Goal: Navigation & Orientation: Understand site structure

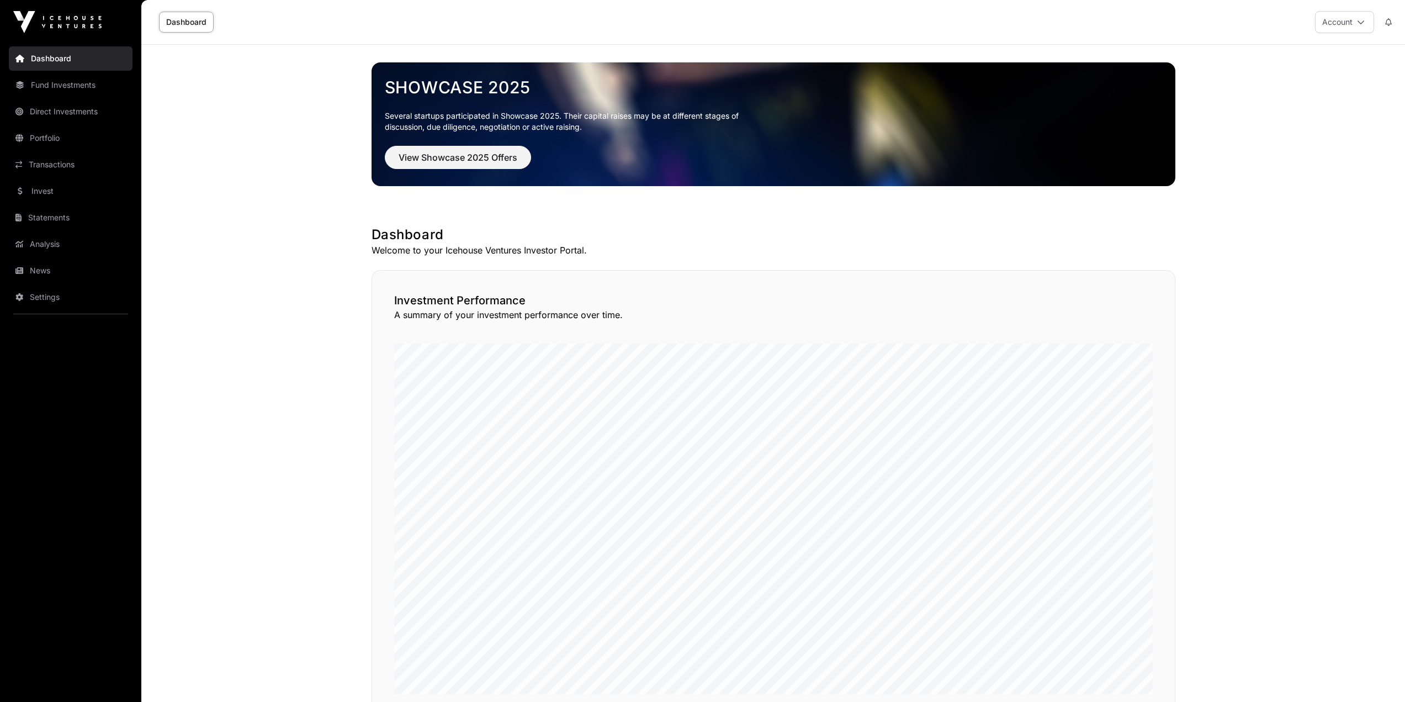
click at [62, 140] on link "Portfolio" at bounding box center [71, 138] width 124 height 24
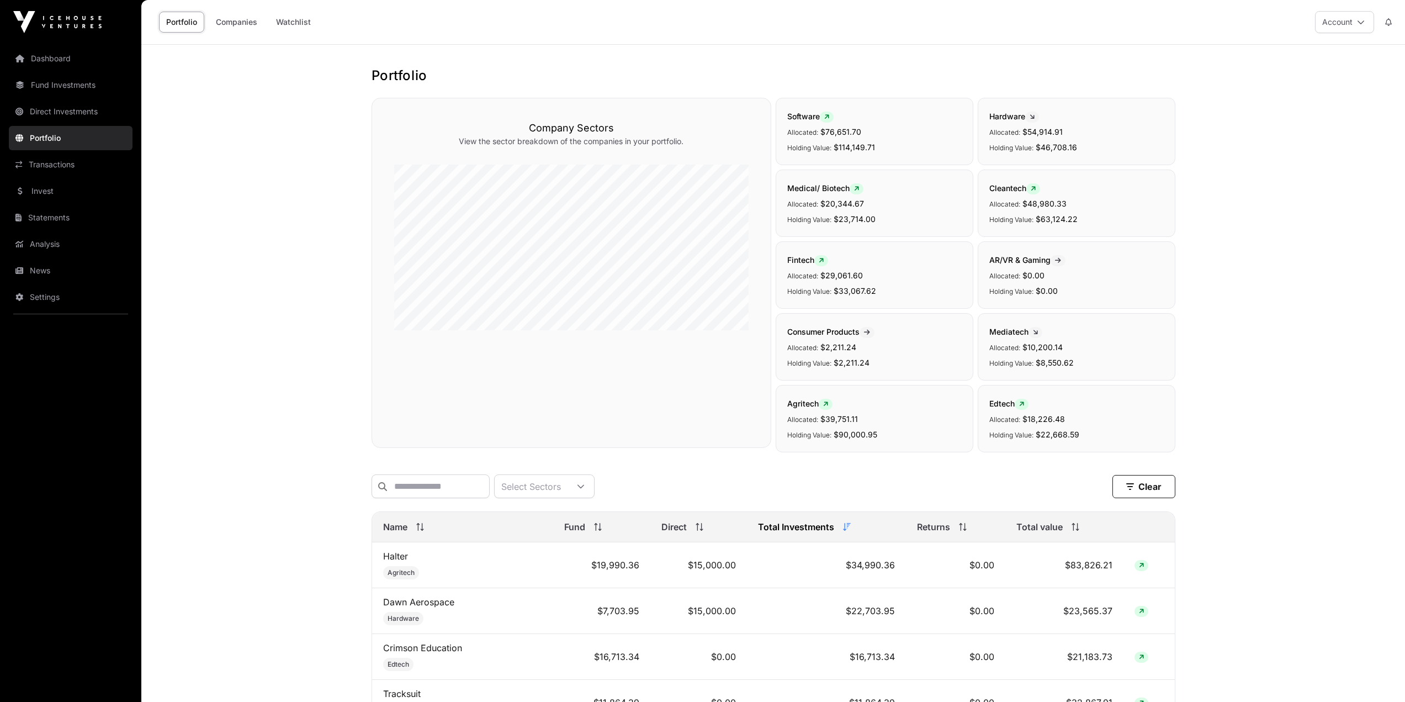
click at [56, 113] on link "Direct Investments" at bounding box center [71, 111] width 124 height 24
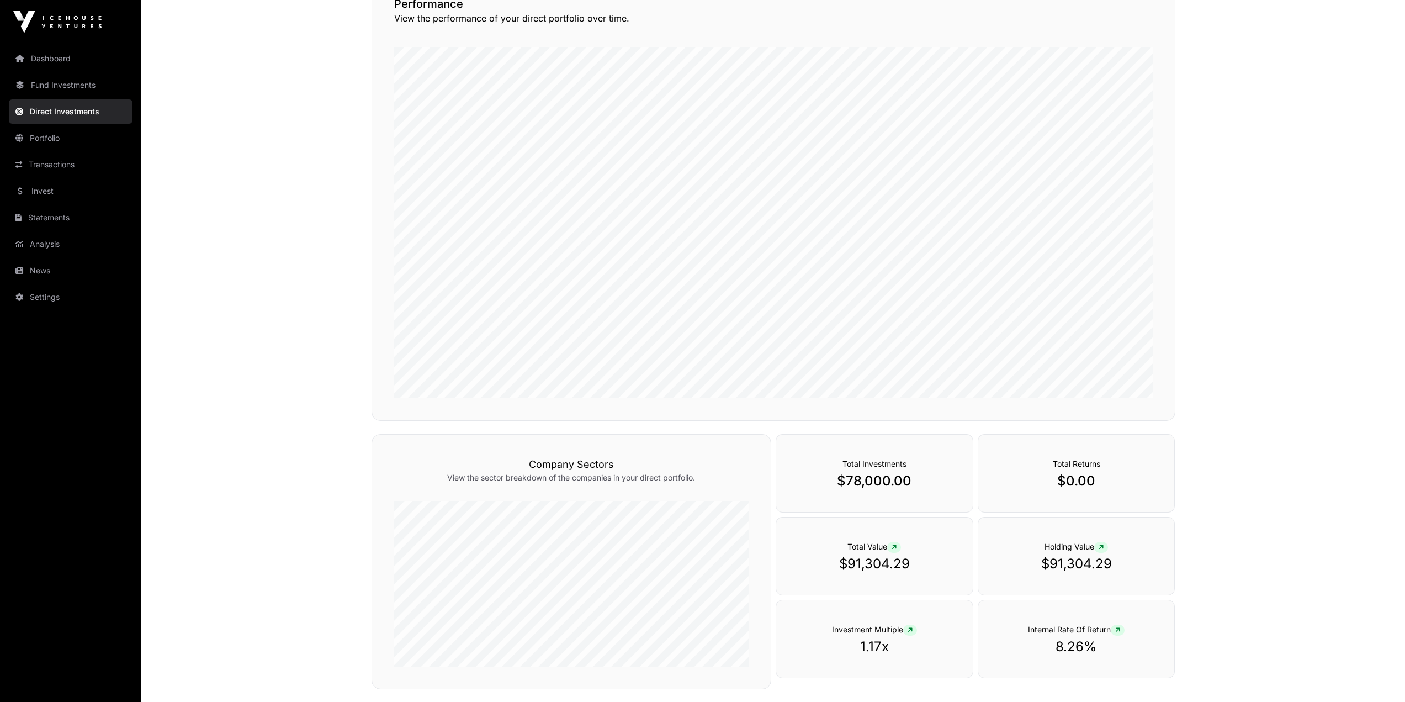
scroll to position [209, 0]
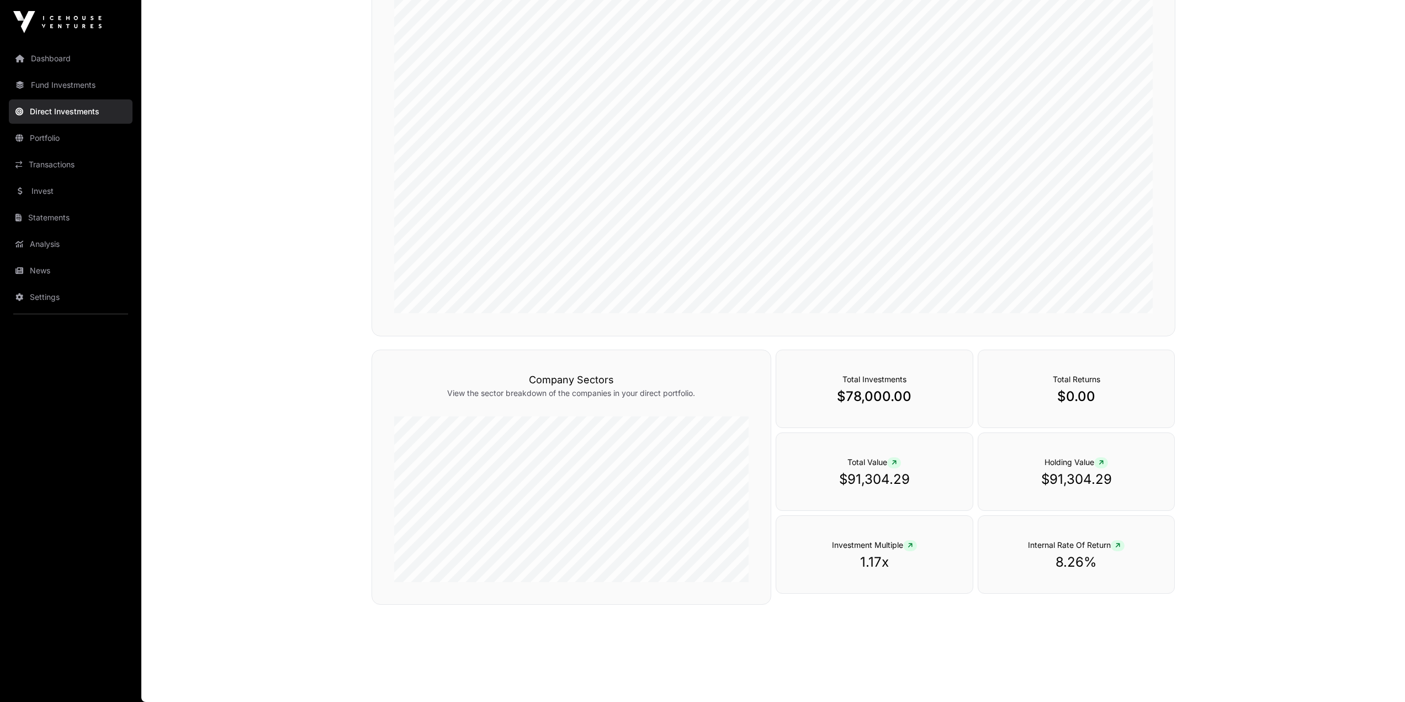
click at [41, 62] on link "Dashboard" at bounding box center [71, 58] width 124 height 24
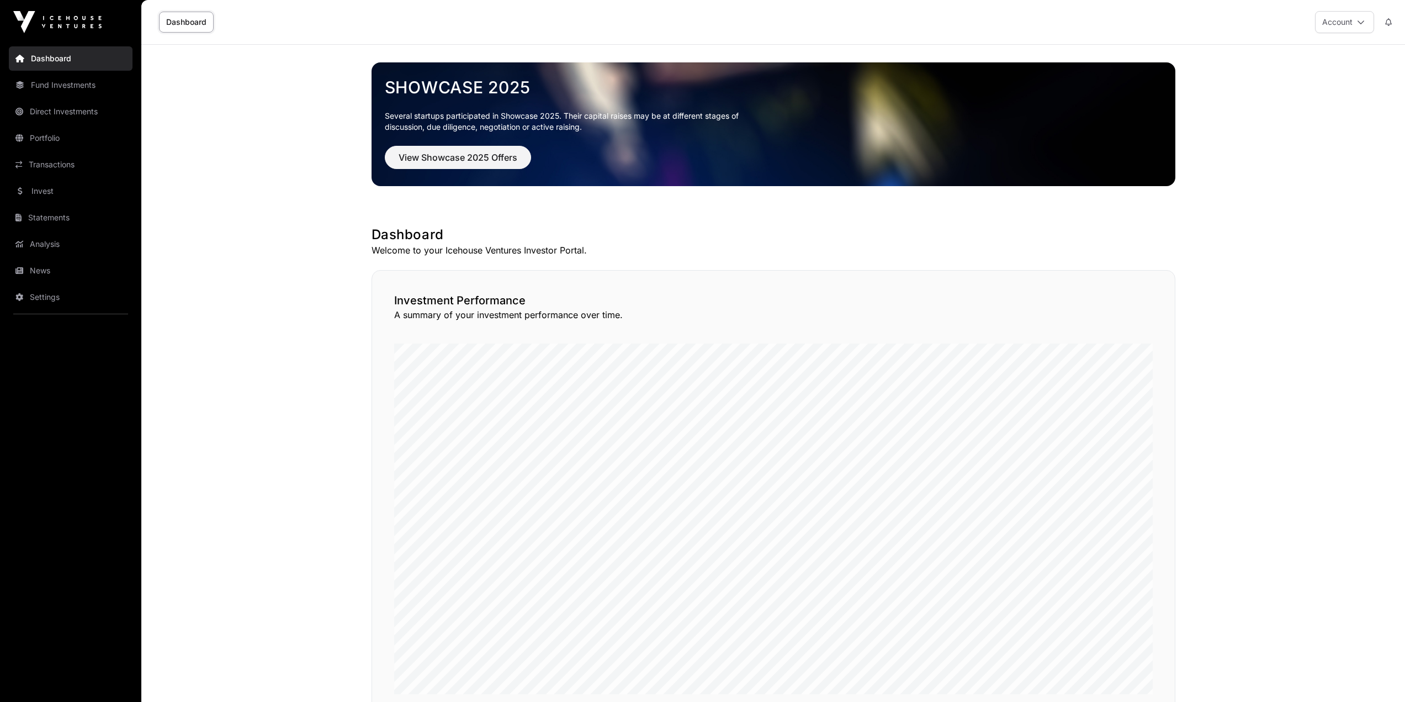
click at [49, 85] on link "Fund Investments" at bounding box center [71, 85] width 124 height 24
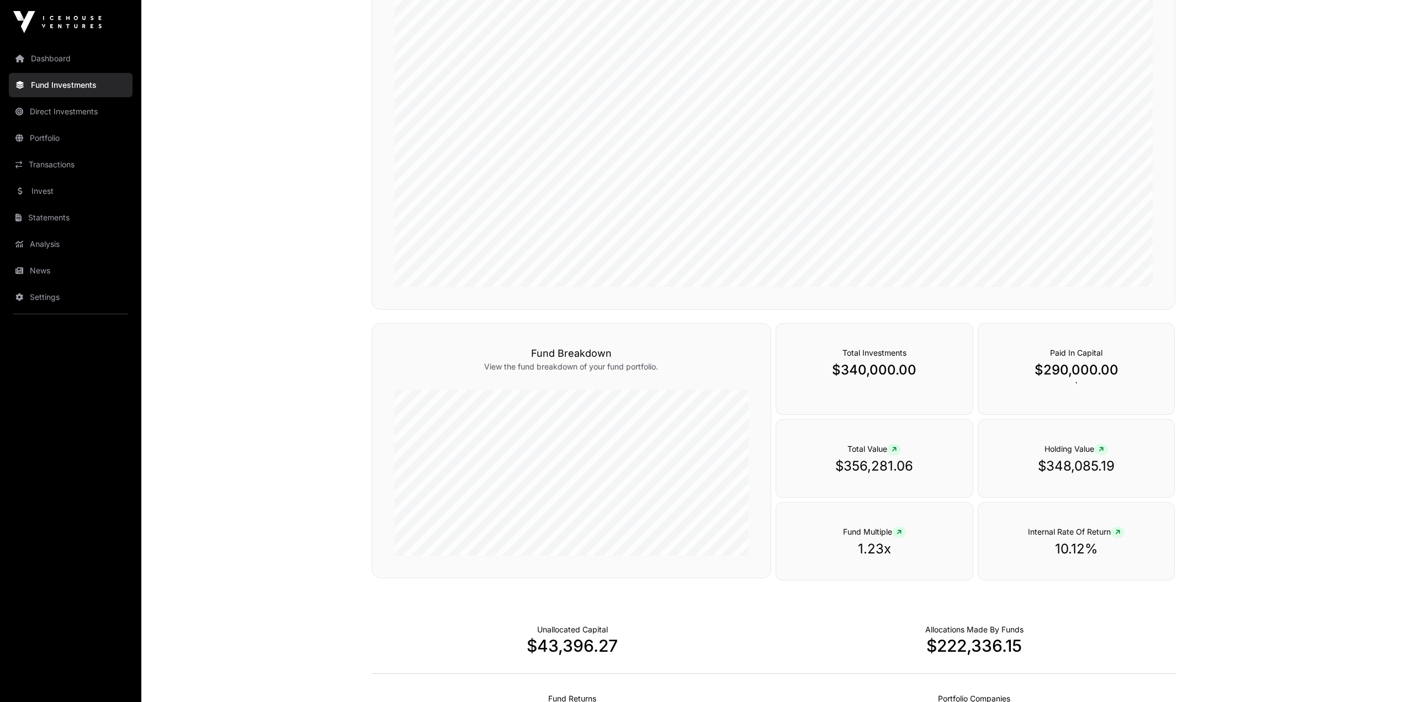
scroll to position [331, 0]
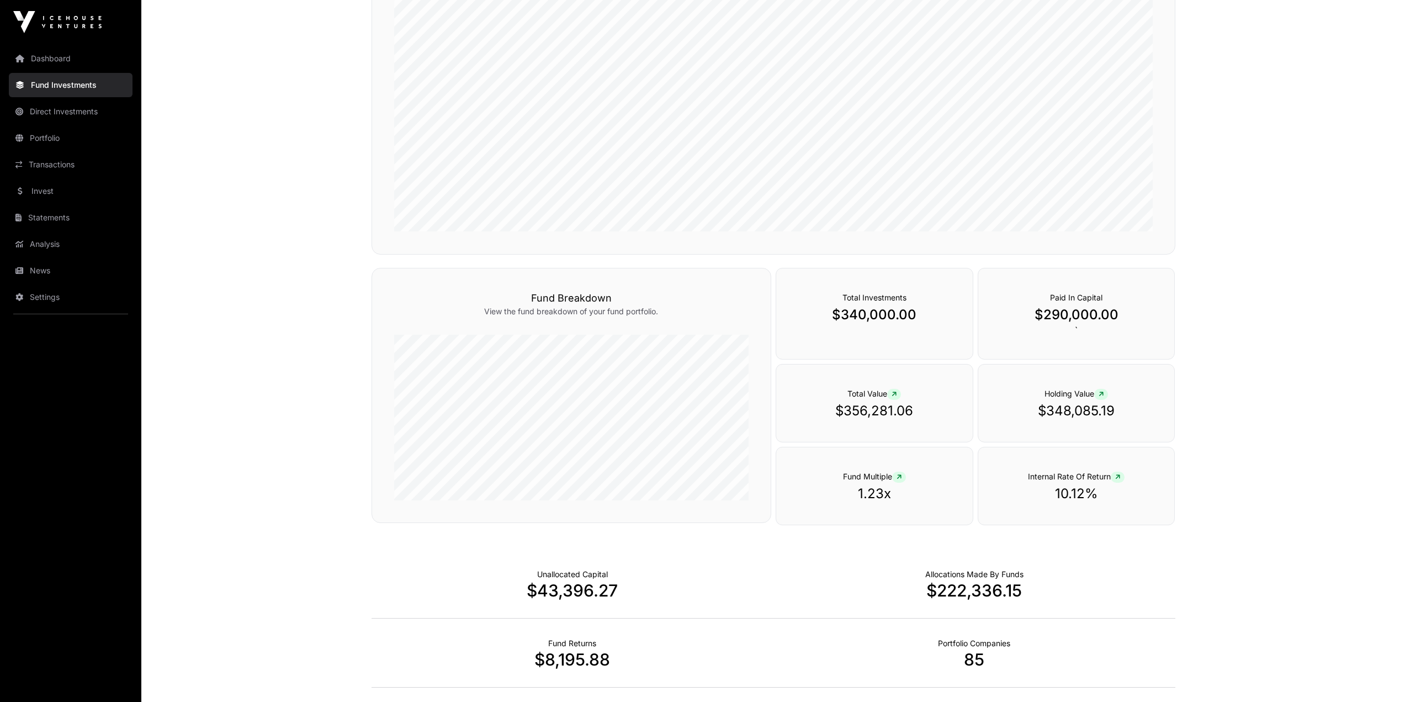
click at [47, 141] on link "Portfolio" at bounding box center [71, 138] width 124 height 24
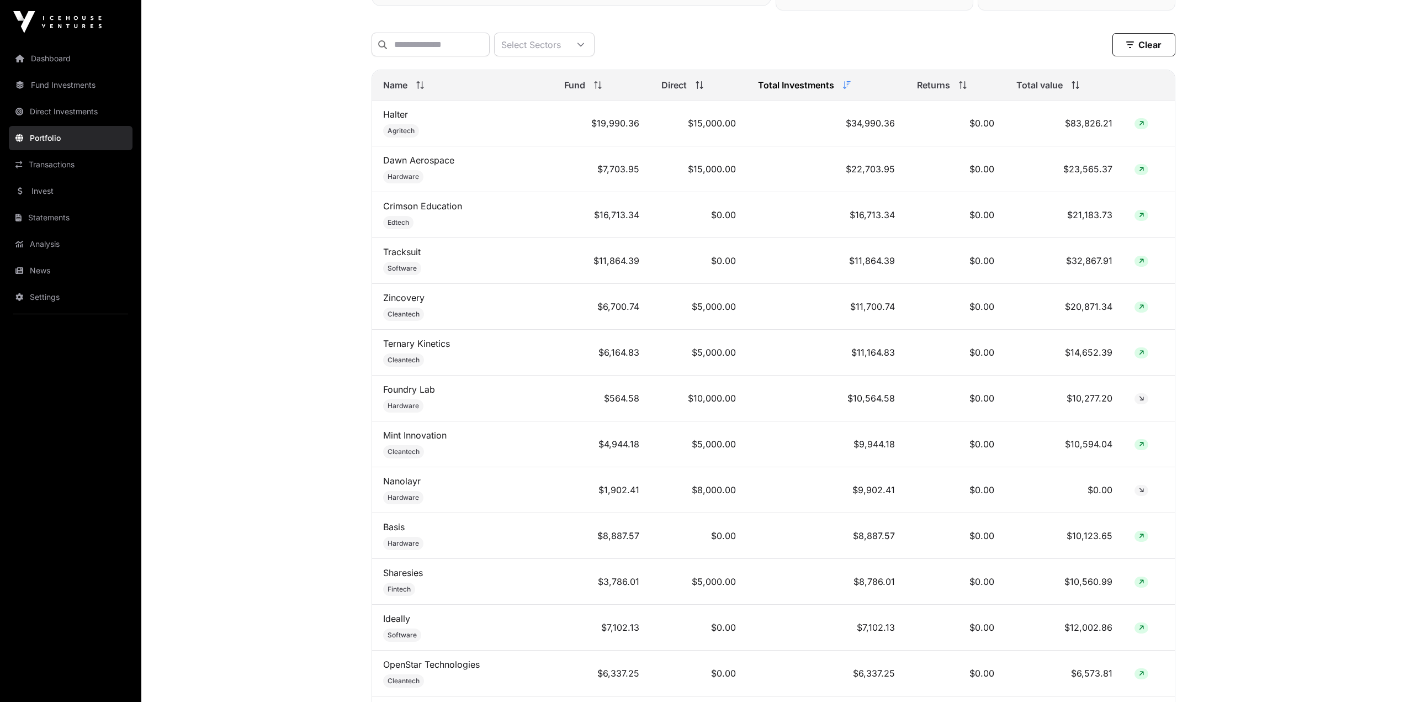
scroll to position [497, 0]
